Goal: Navigation & Orientation: Find specific page/section

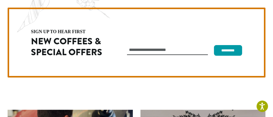
scroll to position [1455, 0]
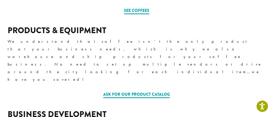
scroll to position [253, 0]
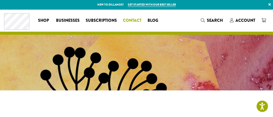
click at [131, 21] on span "Contact" at bounding box center [132, 20] width 18 height 6
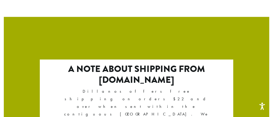
scroll to position [879, 0]
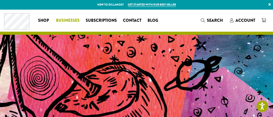
click at [70, 21] on span "Businesses" at bounding box center [68, 20] width 24 height 6
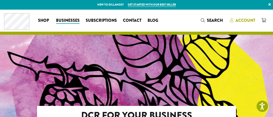
click at [245, 21] on span "Account" at bounding box center [245, 20] width 20 height 6
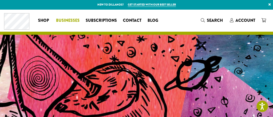
click at [69, 21] on span "Businesses" at bounding box center [68, 20] width 24 height 6
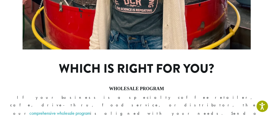
scroll to position [380, 0]
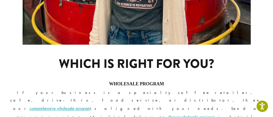
click at [90, 105] on link "comprehensive wholesale program" at bounding box center [59, 108] width 61 height 6
click at [168, 114] on link "discuss wholesale services" at bounding box center [191, 117] width 46 height 6
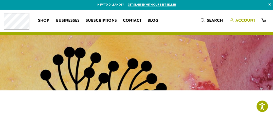
click at [249, 20] on span "Account" at bounding box center [245, 20] width 20 height 6
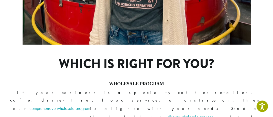
scroll to position [380, 0]
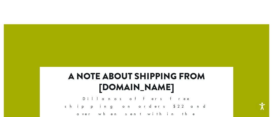
scroll to position [878, 0]
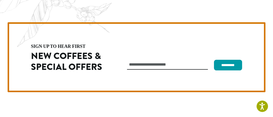
scroll to position [1436, 0]
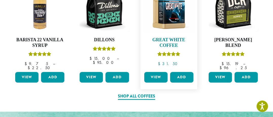
scroll to position [253, 0]
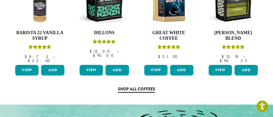
click at [142, 86] on link "Shop All Coffees" at bounding box center [136, 89] width 37 height 7
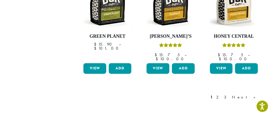
scroll to position [456, 0]
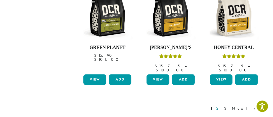
click at [221, 105] on link "2" at bounding box center [218, 108] width 6 height 6
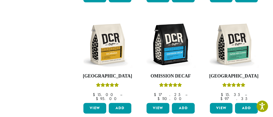
scroll to position [436, 0]
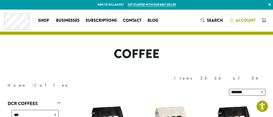
click at [244, 21] on span "Account" at bounding box center [245, 20] width 20 height 6
